Goal: Register for event/course

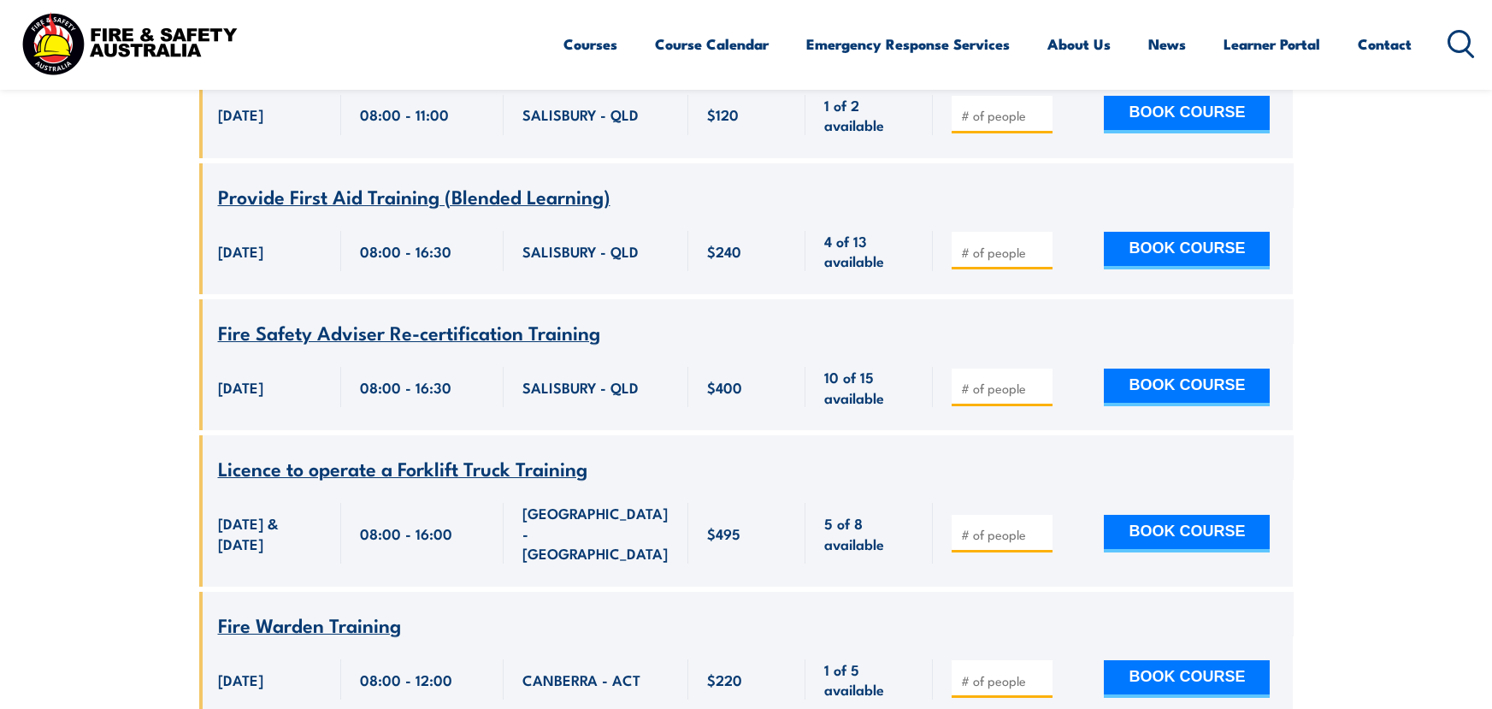
scroll to position [3421, 0]
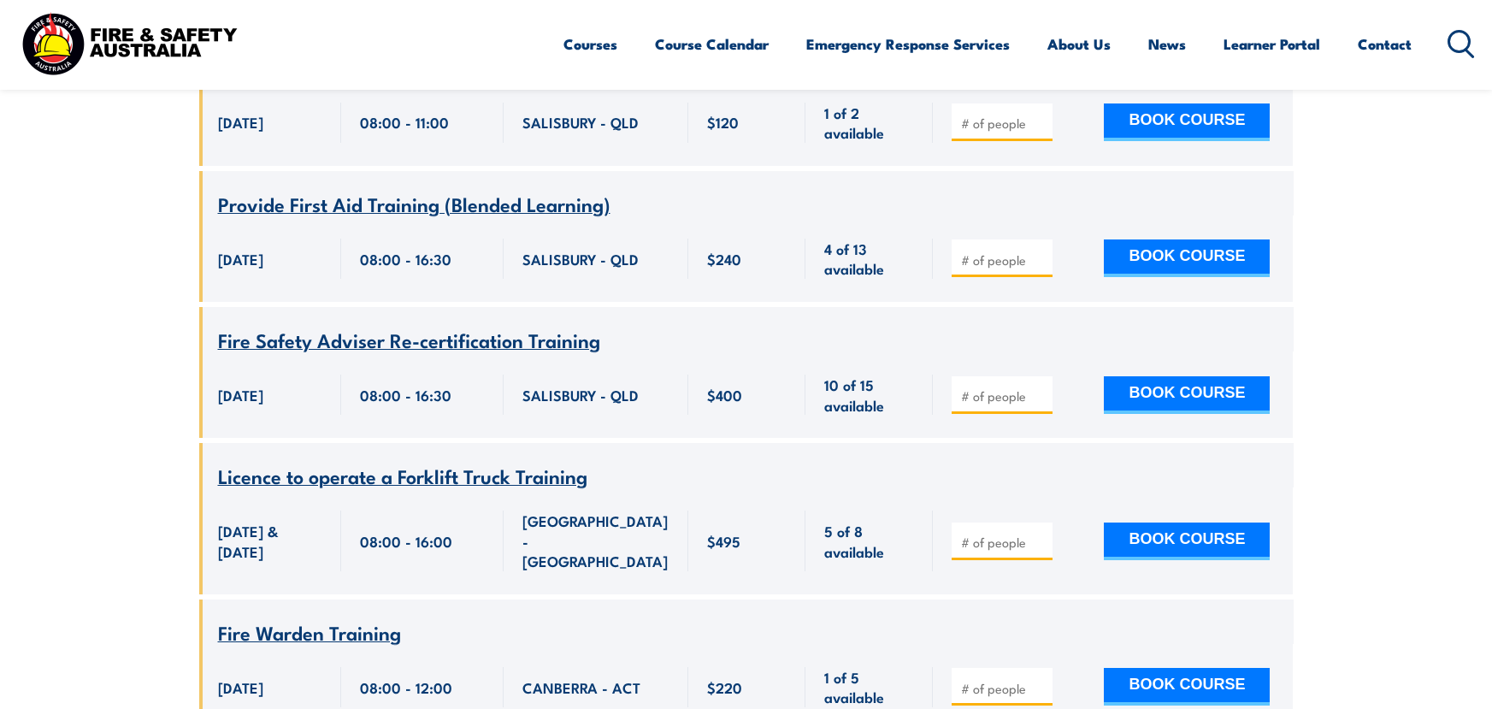
click at [1079, 216] on div "BOOK COURSE" at bounding box center [1113, 259] width 360 height 86
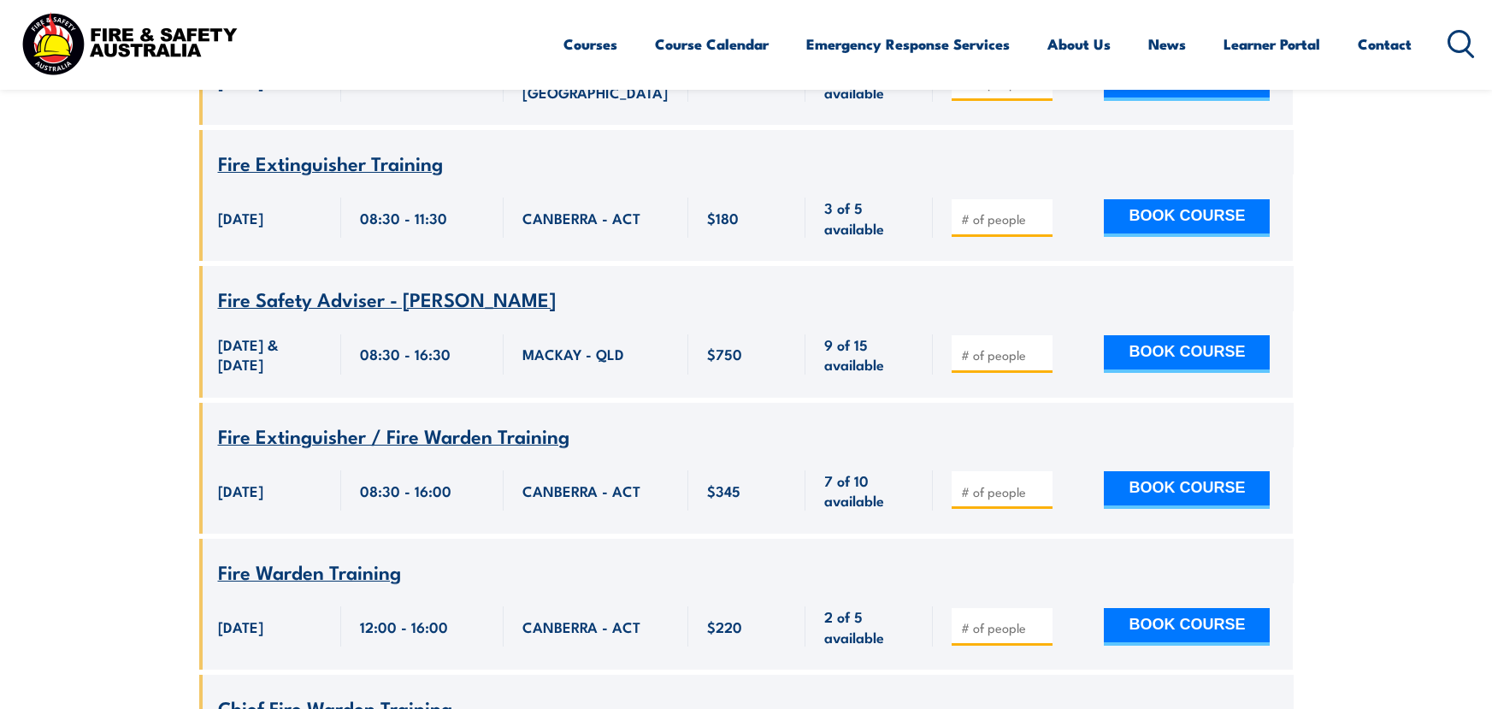
scroll to position [2053, 0]
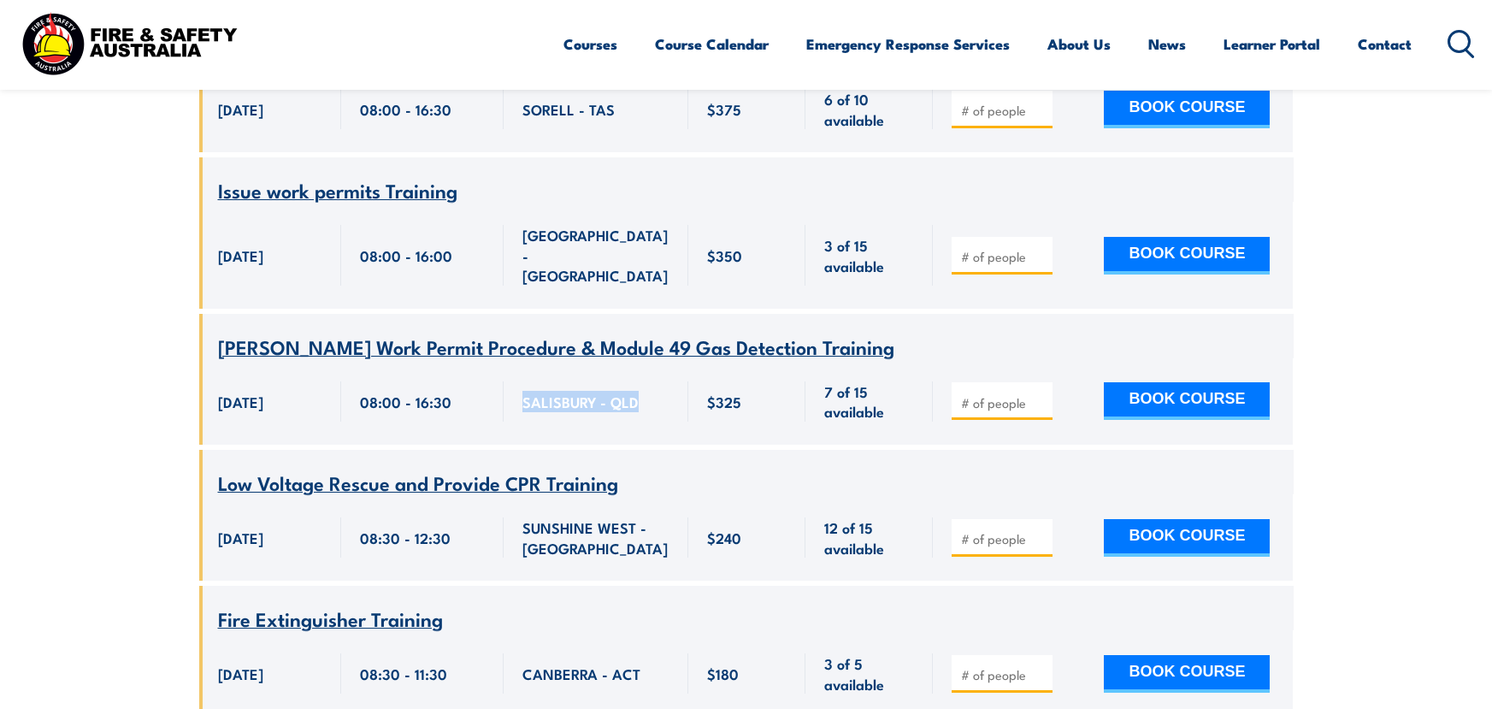
drag, startPoint x: 639, startPoint y: 247, endPoint x: 522, endPoint y: 255, distance: 117.4
click at [523, 381] on div "SALISBURY - QLD" at bounding box center [596, 401] width 147 height 40
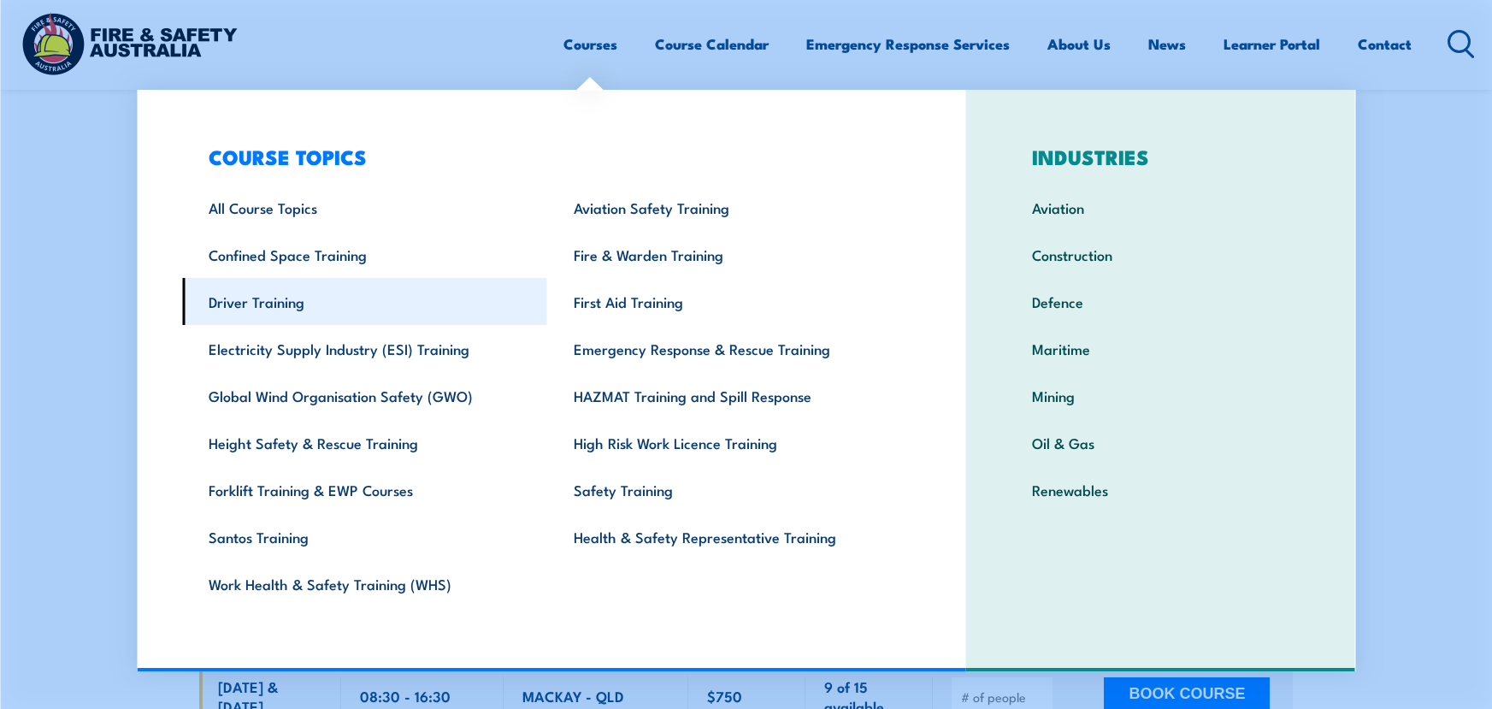
scroll to position [2281, 0]
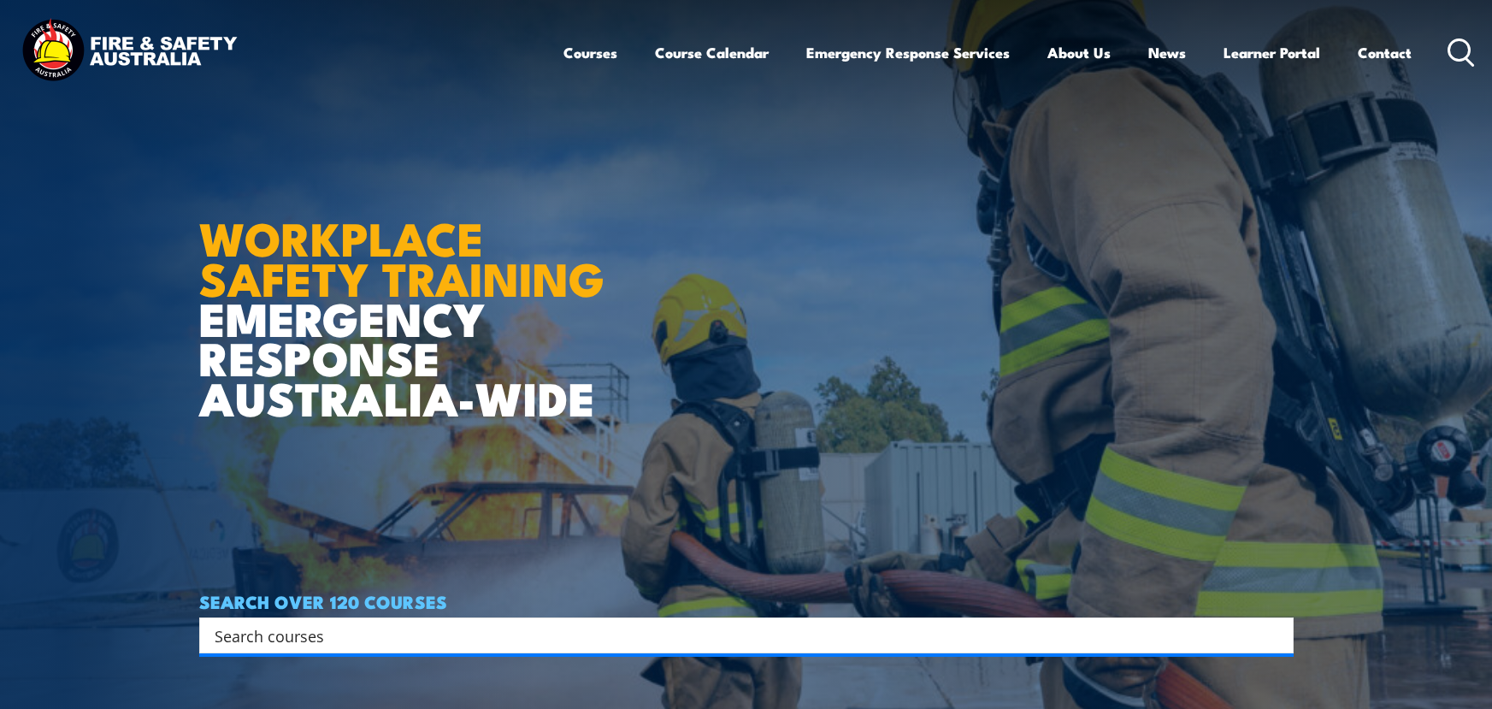
click at [386, 645] on input "Search input" at bounding box center [736, 636] width 1042 height 26
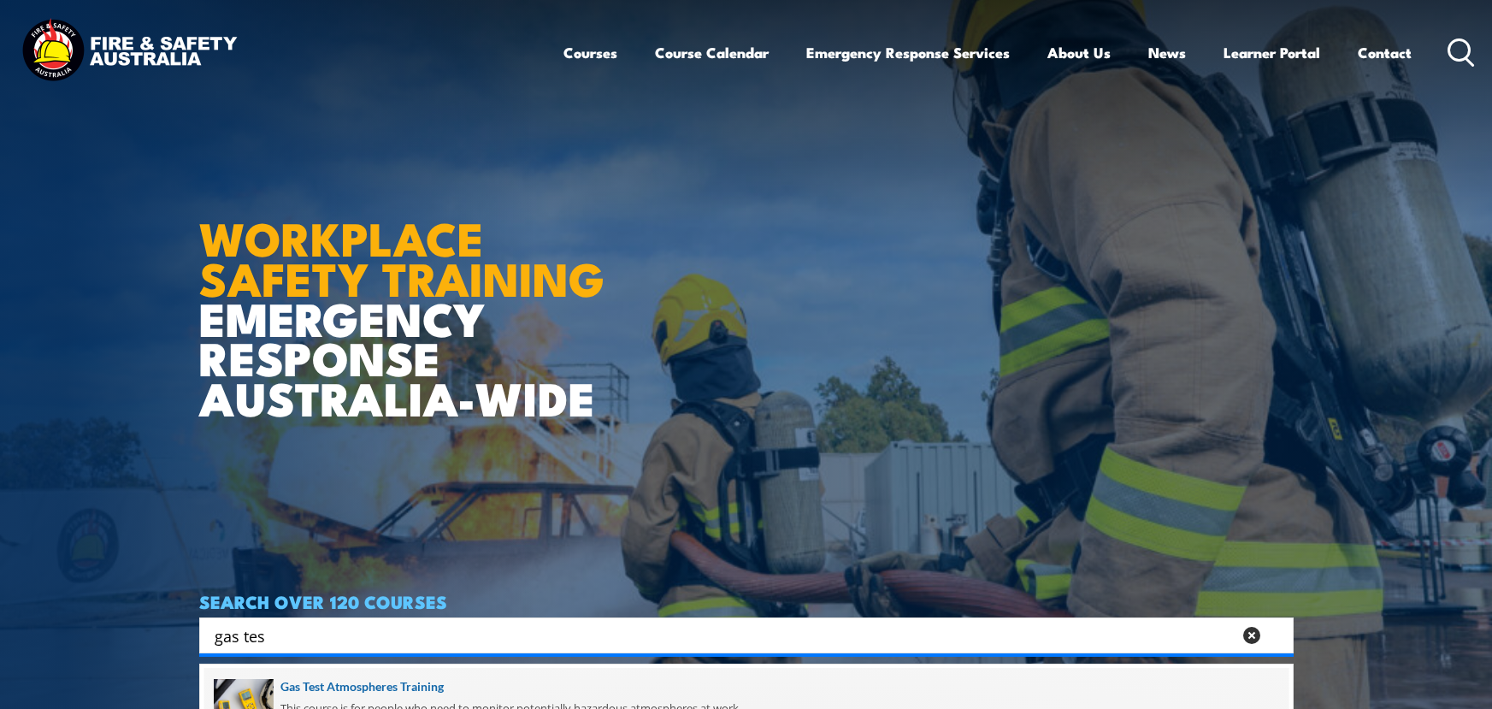
type input "gas tes"
click at [400, 686] on span at bounding box center [746, 708] width 1085 height 80
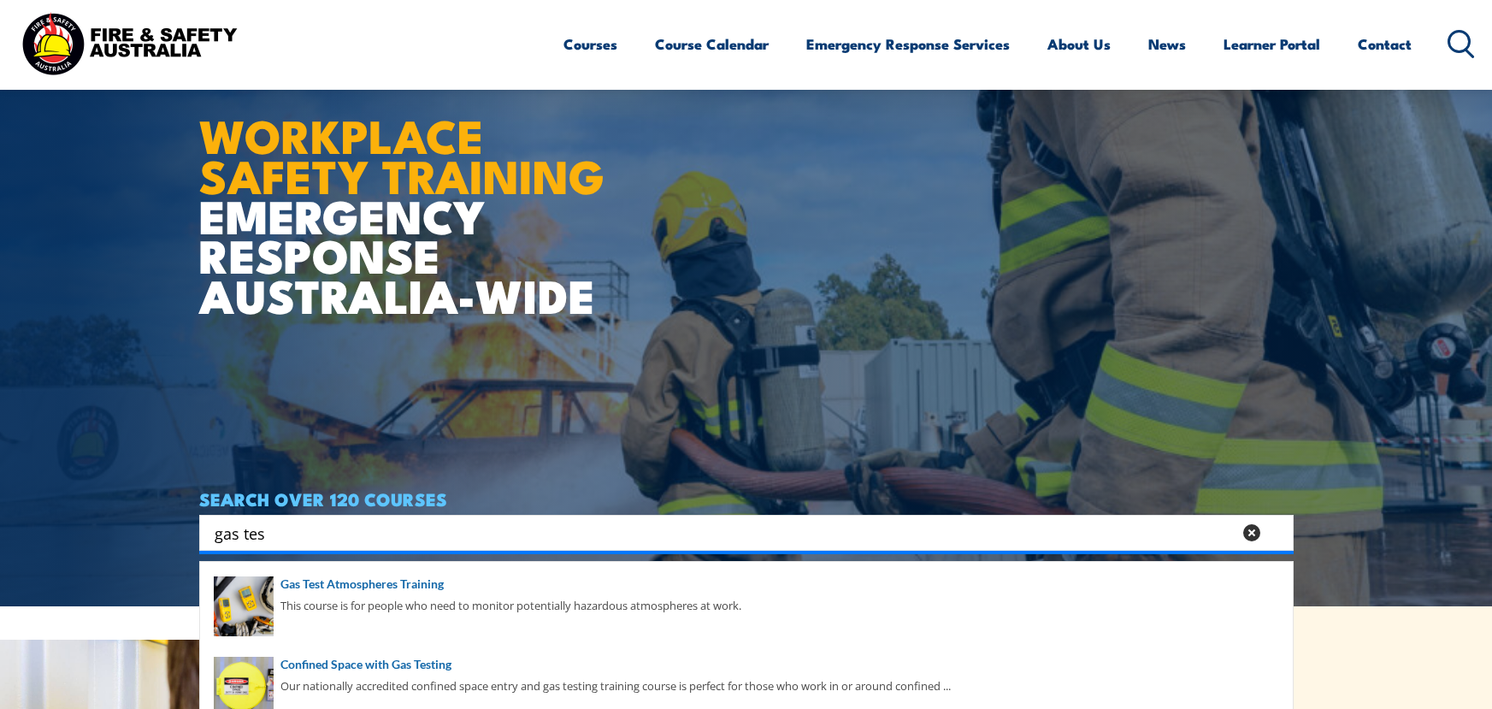
scroll to position [342, 0]
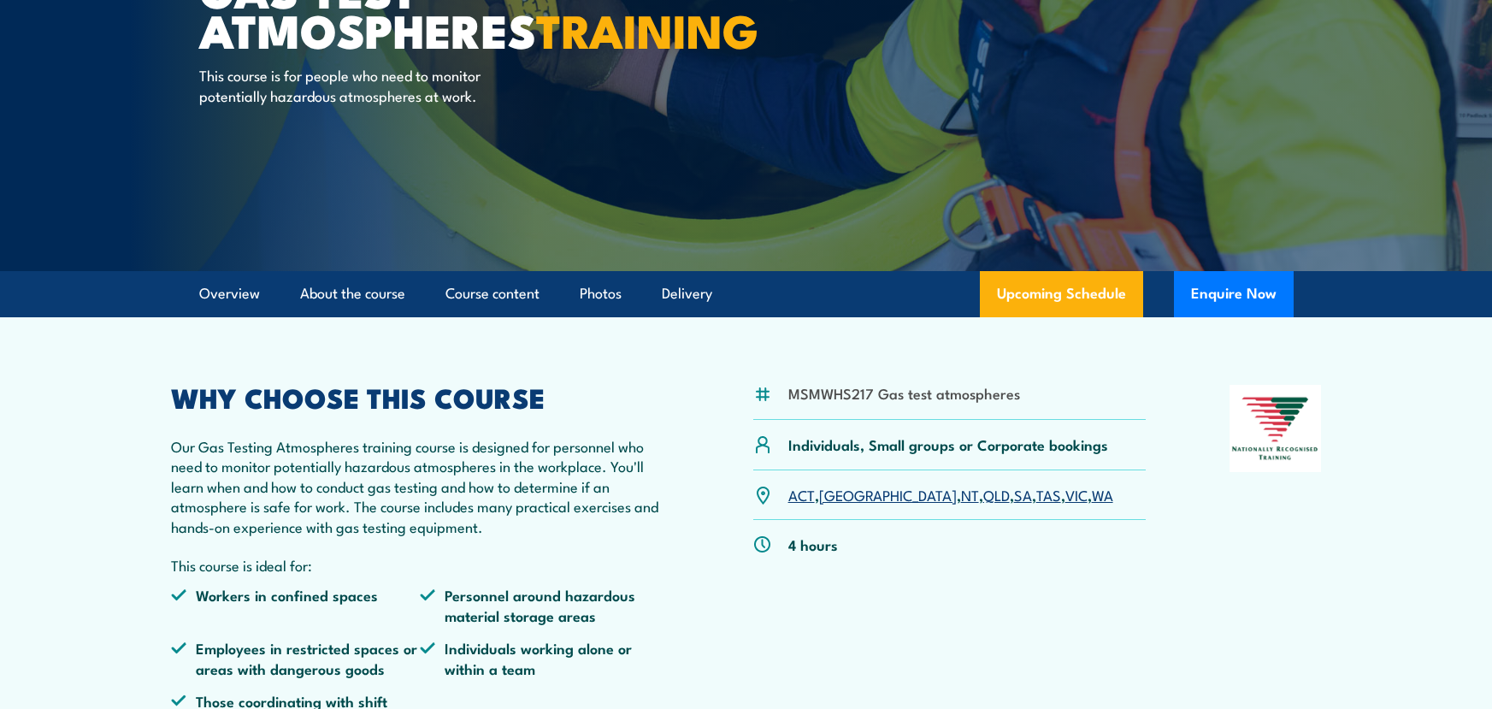
scroll to position [228, 0]
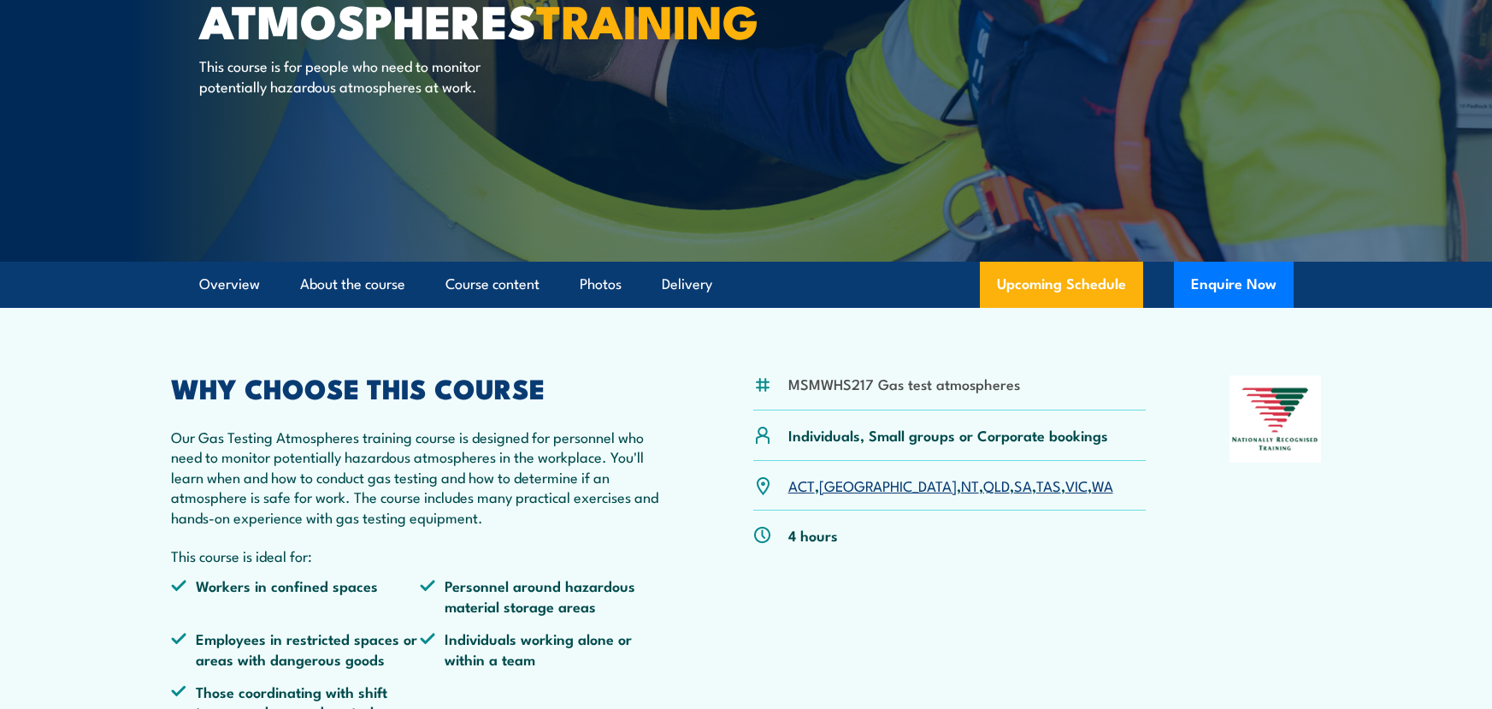
click at [984, 489] on link "QLD" at bounding box center [997, 485] width 27 height 21
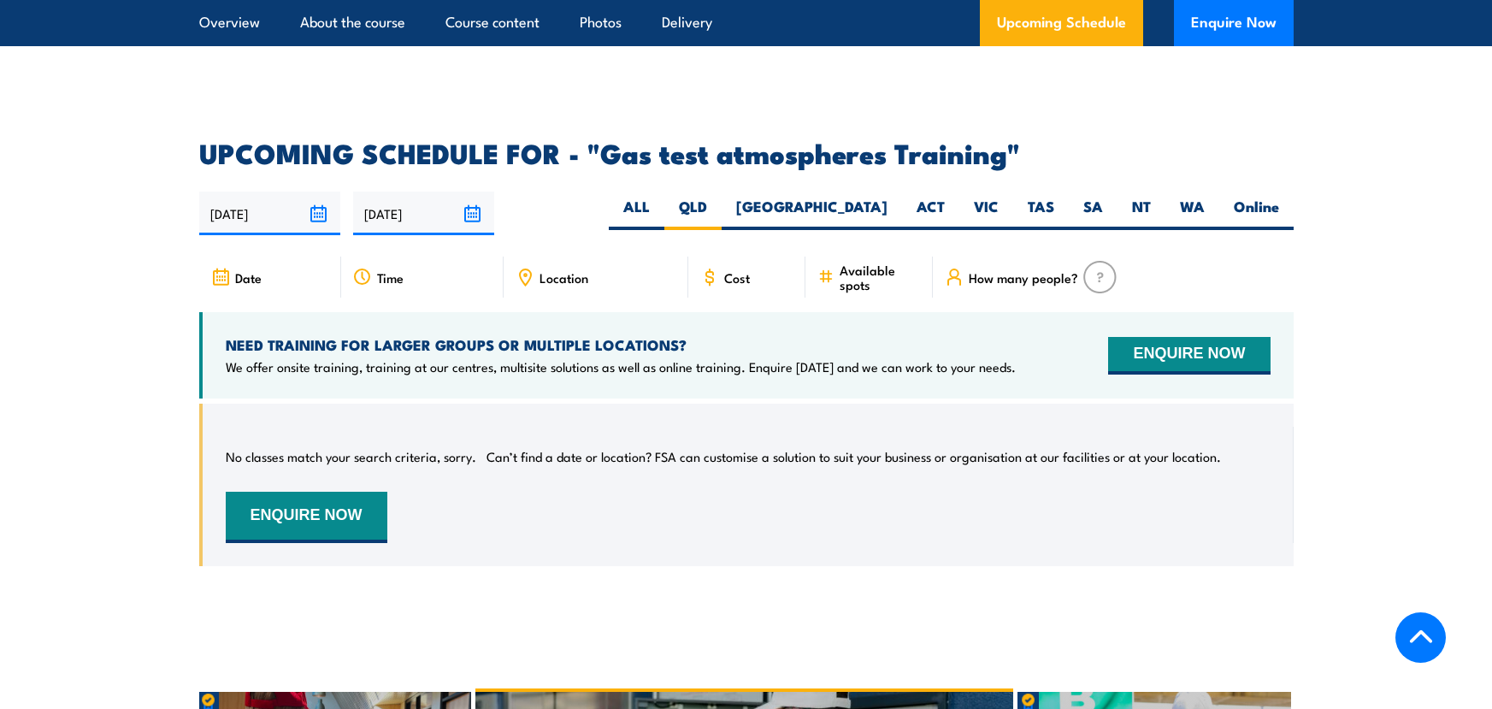
scroll to position [2721, 0]
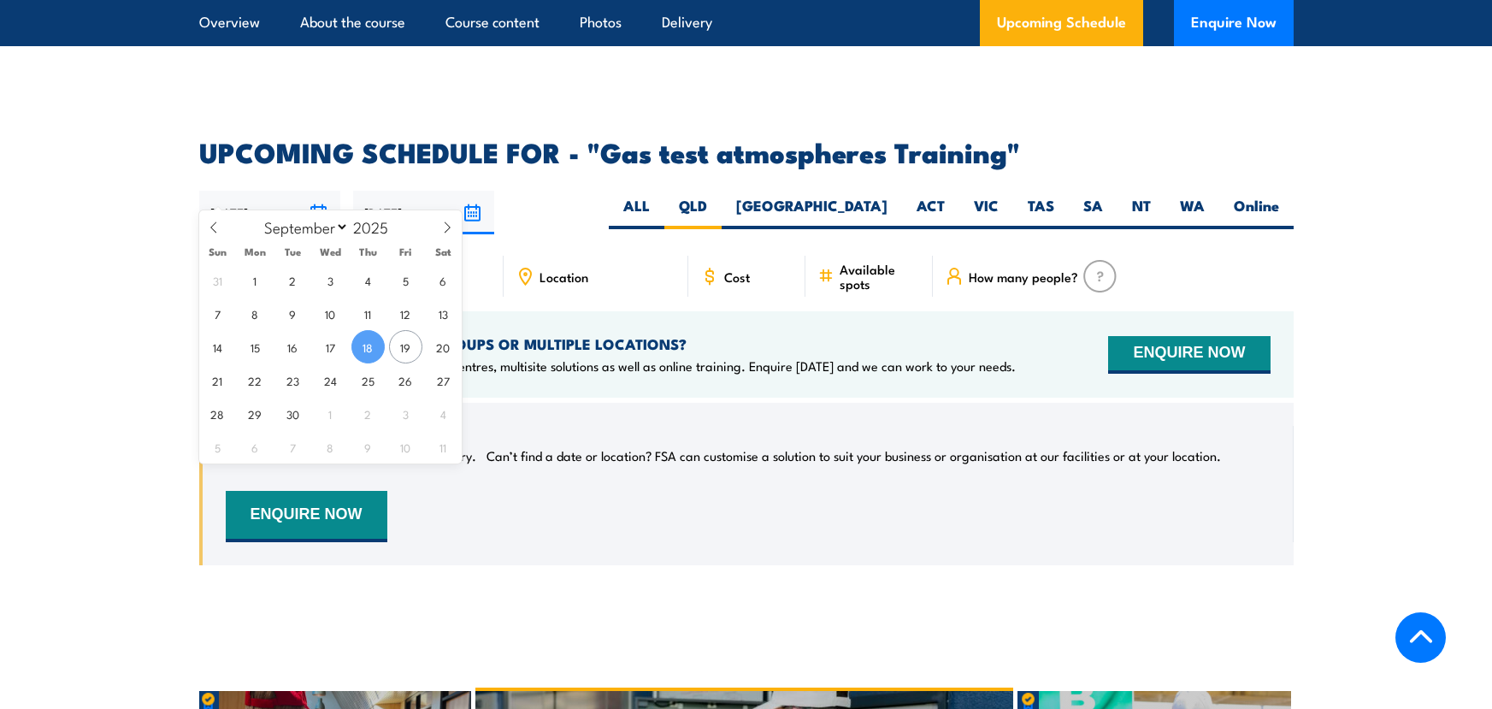
click at [246, 199] on input "[DATE]" at bounding box center [269, 213] width 141 height 44
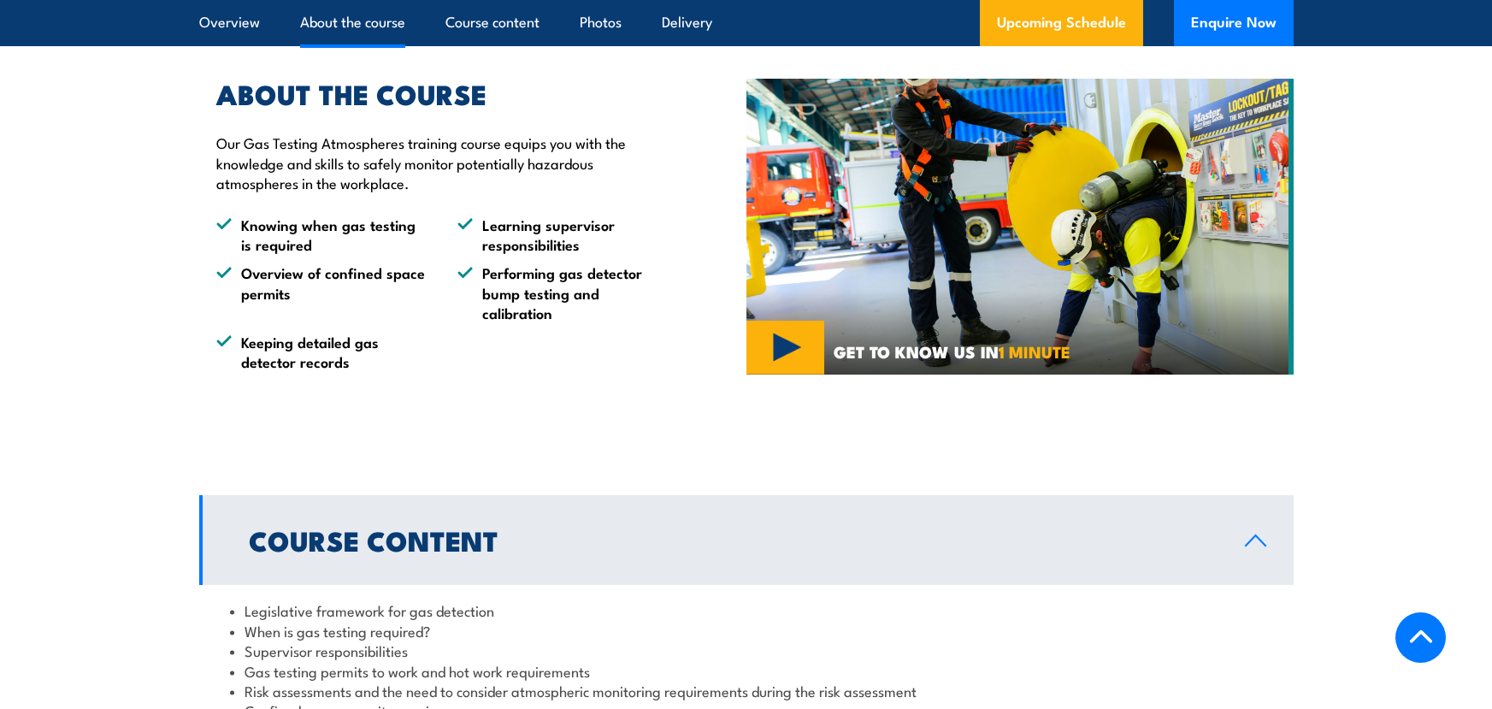
scroll to position [798, 0]
